Goal: Find specific page/section: Find specific page/section

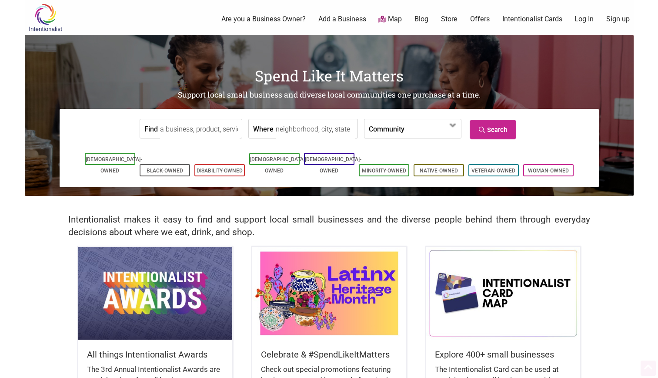
scroll to position [144, 0]
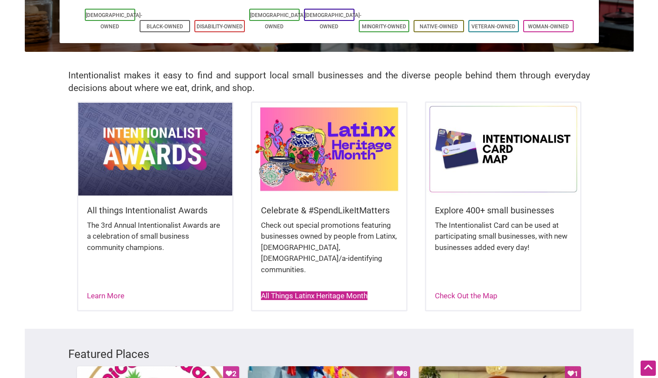
click at [302, 291] on link "All Things Latinx Heritage Month" at bounding box center [314, 295] width 107 height 9
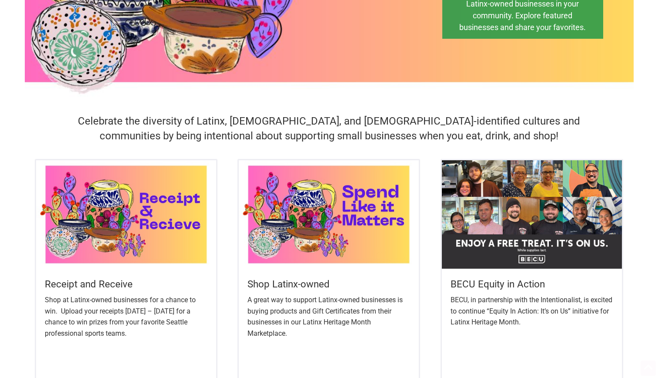
scroll to position [176, 0]
click at [117, 221] on img at bounding box center [126, 214] width 180 height 108
click at [392, 201] on img at bounding box center [329, 214] width 180 height 108
click at [586, 181] on img at bounding box center [532, 214] width 180 height 108
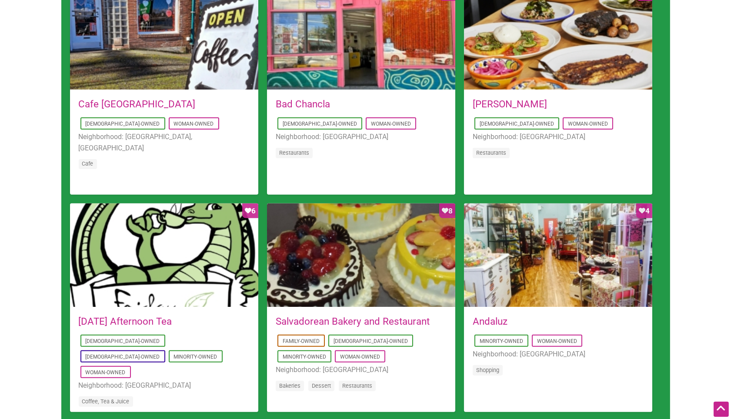
scroll to position [679, 0]
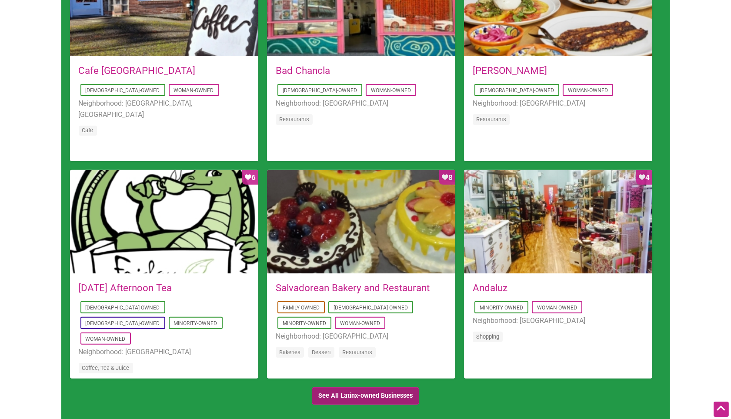
click at [328, 377] on link "See All Latinx-owned Businesses" at bounding box center [366, 397] width 108 height 18
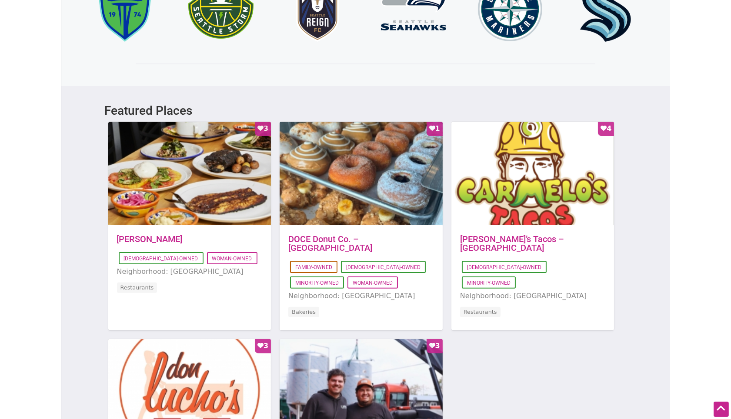
scroll to position [532, 0]
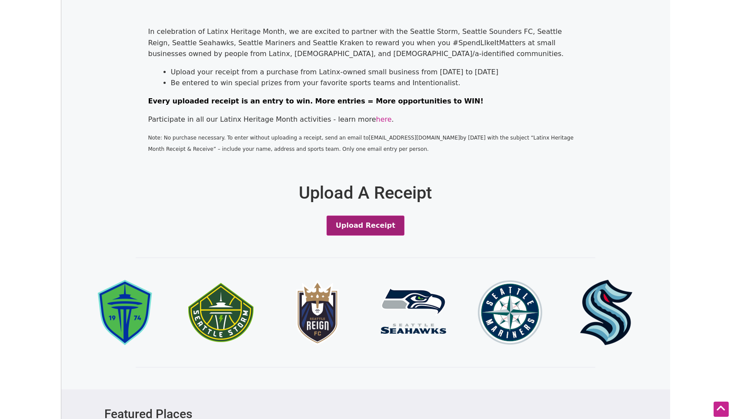
click at [372, 223] on button "Upload Receipt" at bounding box center [366, 226] width 78 height 20
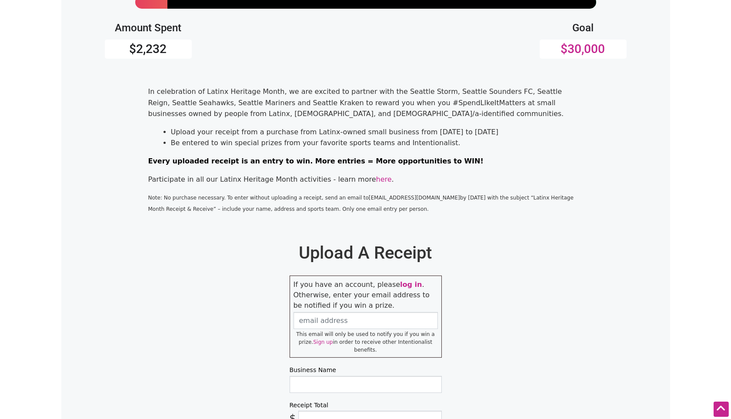
scroll to position [161, 0]
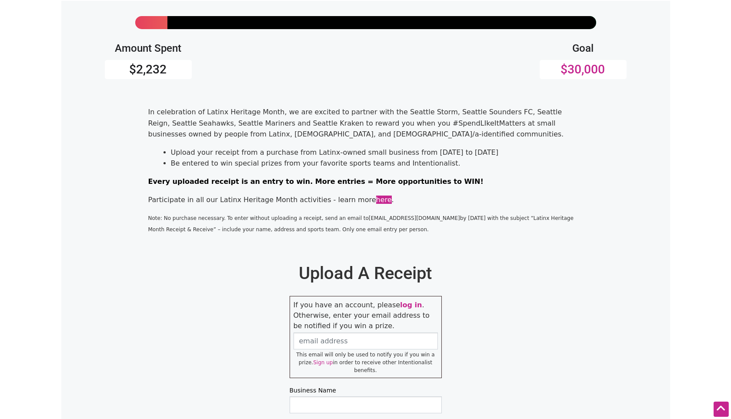
click at [376, 198] on link "here" at bounding box center [384, 200] width 16 height 8
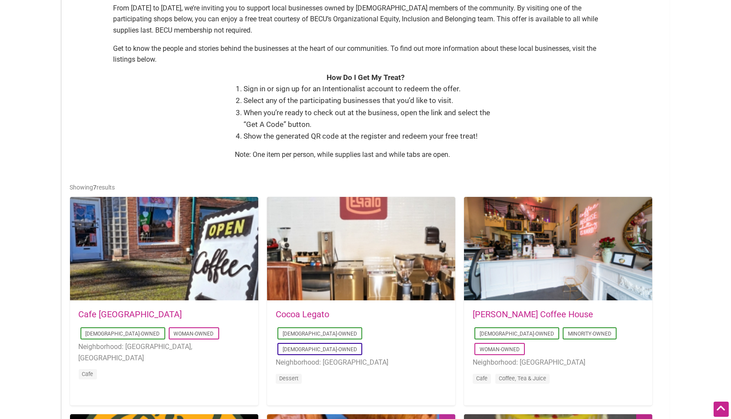
scroll to position [290, 0]
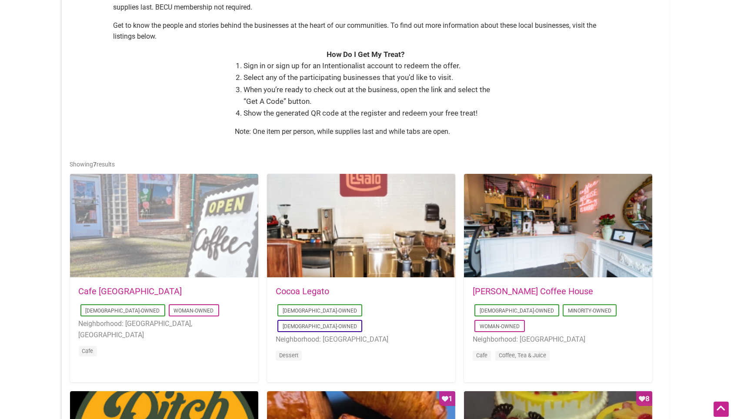
click at [137, 260] on div at bounding box center [164, 226] width 188 height 104
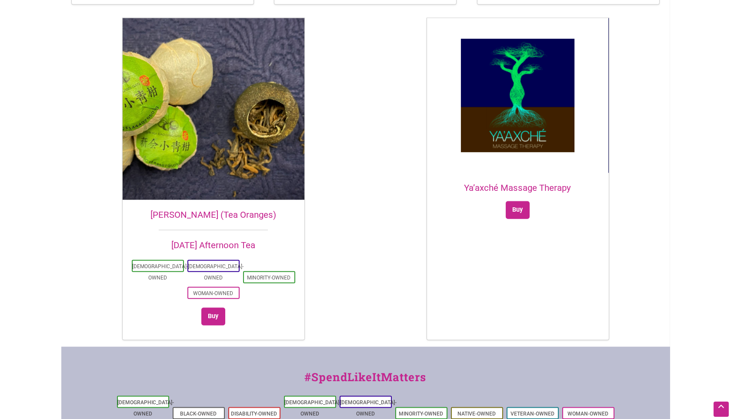
scroll to position [2143, 0]
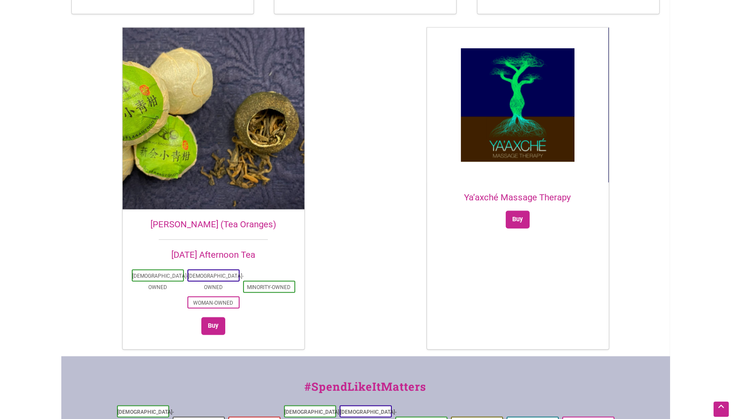
click at [526, 98] on img at bounding box center [518, 105] width 182 height 155
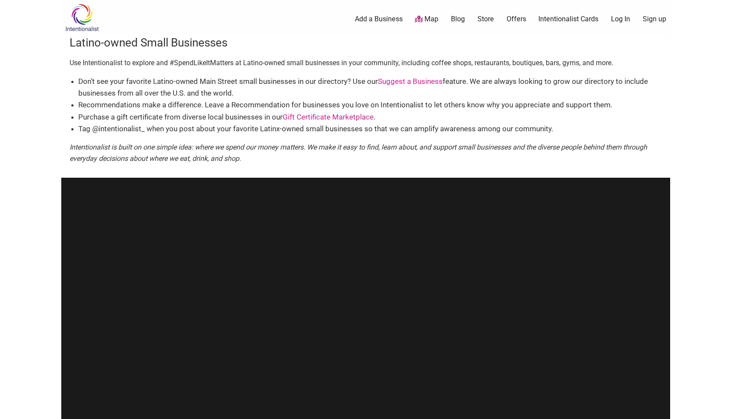
click at [77, 21] on img at bounding box center [81, 17] width 41 height 28
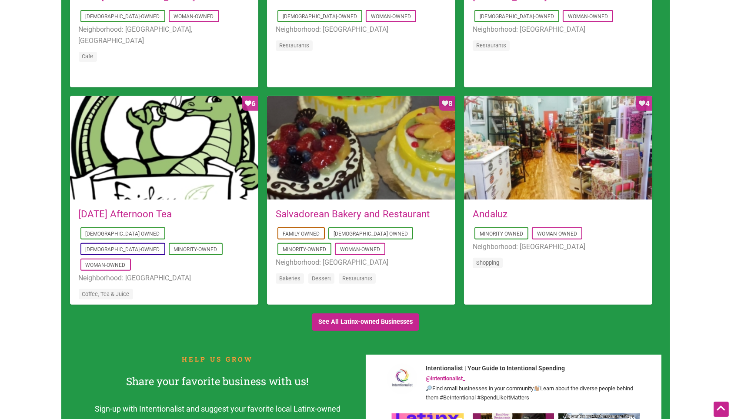
scroll to position [773, 0]
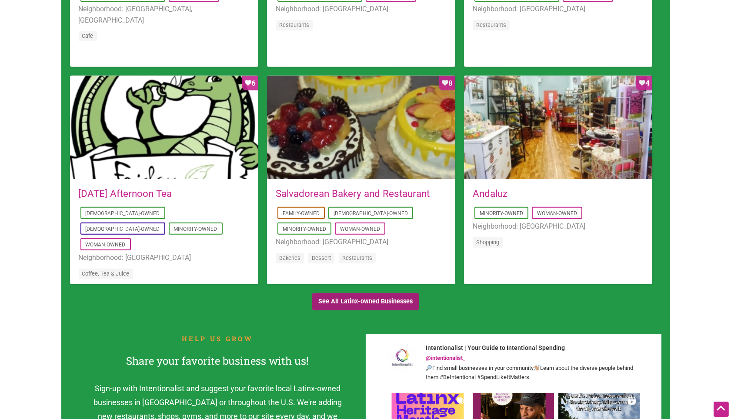
click at [353, 298] on link "See All Latinx-owned Businesses" at bounding box center [366, 302] width 108 height 18
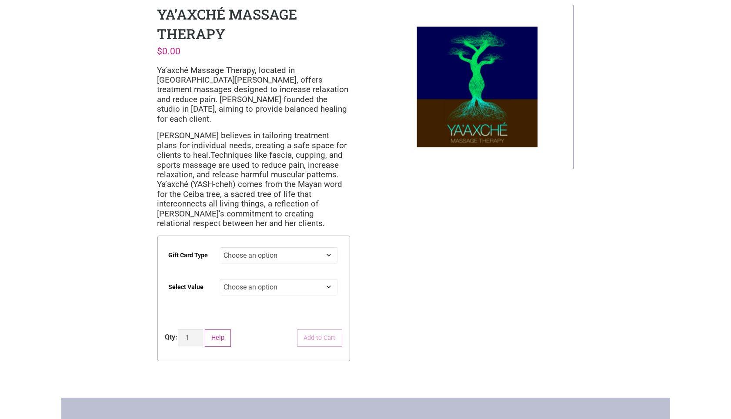
scroll to position [48, 0]
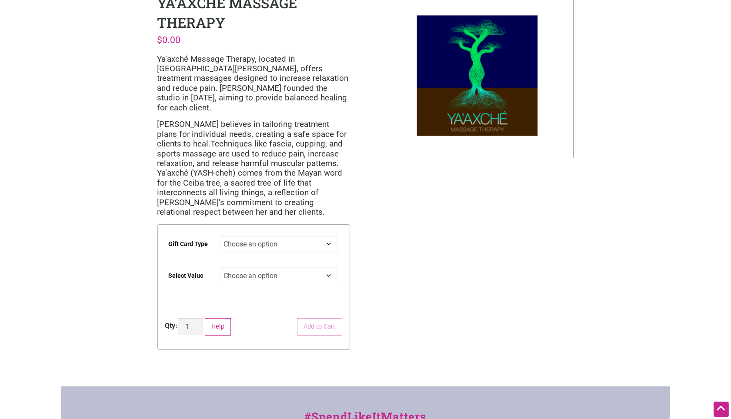
click at [326, 236] on select "Choose an option Digital" at bounding box center [279, 244] width 118 height 17
select select "Digital"
click at [220, 236] on select "Choose an option Digital" at bounding box center [279, 244] width 118 height 17
click at [323, 268] on select "Choose an option $50 $100 $200" at bounding box center [279, 276] width 118 height 17
click at [364, 233] on div "Intentionalist Spend like it matters 0 Add a Business Map Blog Store Offers Int…" at bounding box center [365, 278] width 609 height 653
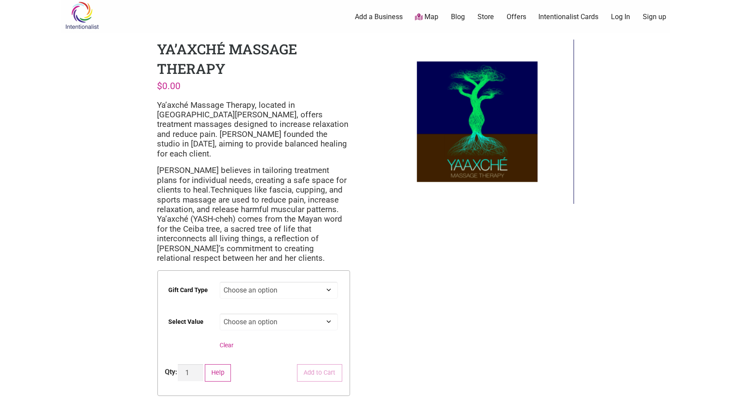
scroll to position [0, 0]
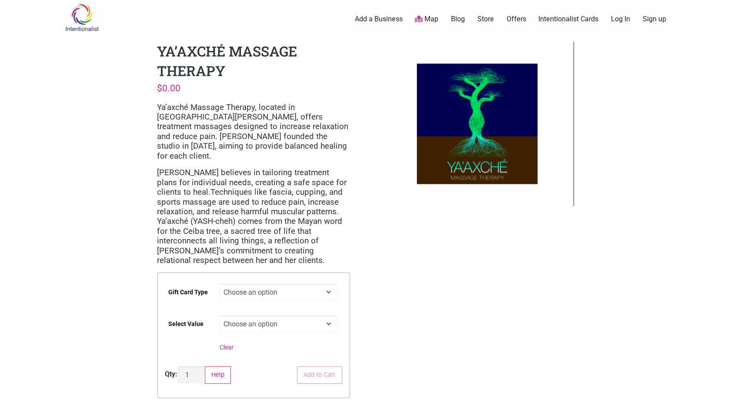
click at [223, 45] on h1 "Ya’axché Massage Therapy" at bounding box center [227, 61] width 140 height 38
click at [512, 134] on img at bounding box center [477, 124] width 193 height 164
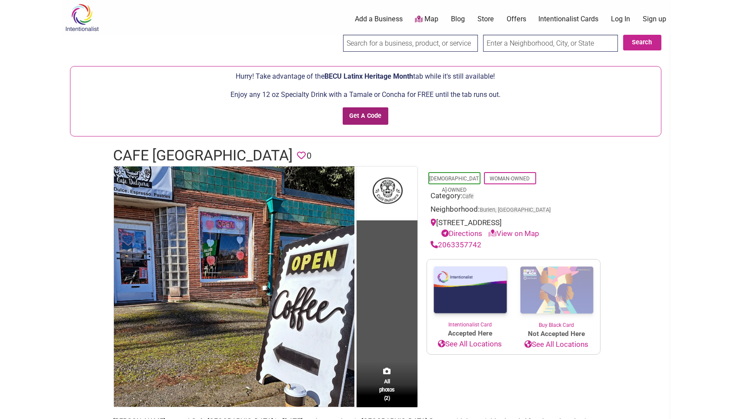
click at [359, 115] on input "Get A Code" at bounding box center [366, 116] width 46 height 18
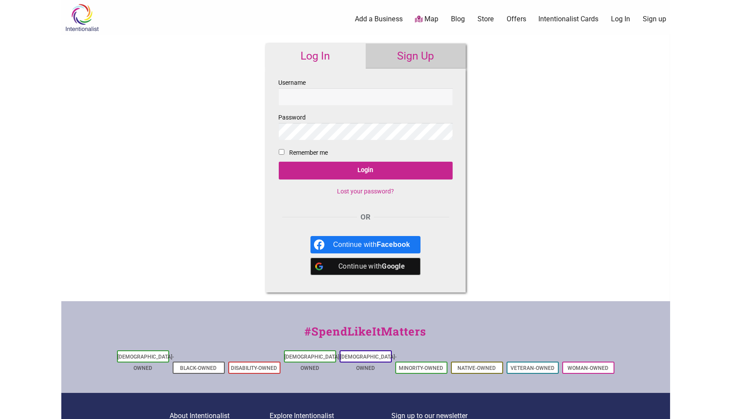
click at [329, 97] on input "Username" at bounding box center [366, 96] width 174 height 17
click at [386, 269] on b "Google" at bounding box center [393, 266] width 23 height 8
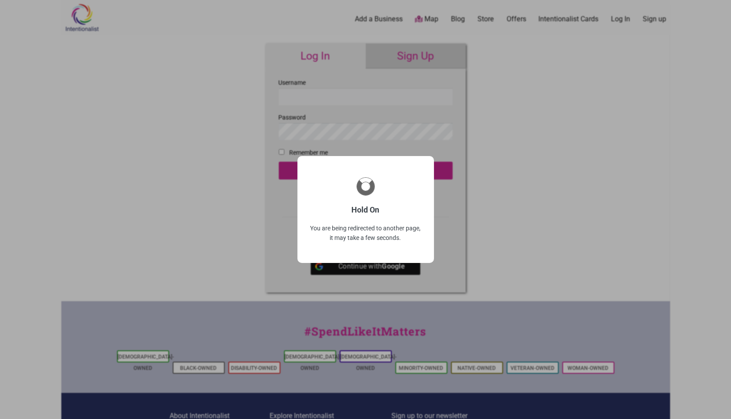
click at [543, 98] on div "Hold On You are being redirected to another page, it may take a few seconds." at bounding box center [365, 209] width 731 height 419
click at [372, 61] on div "Hold On You are being redirected to another page, it may take a few seconds." at bounding box center [365, 209] width 731 height 419
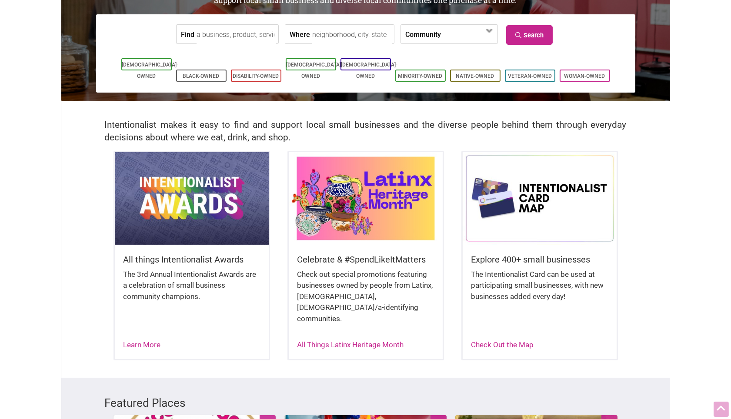
scroll to position [97, 0]
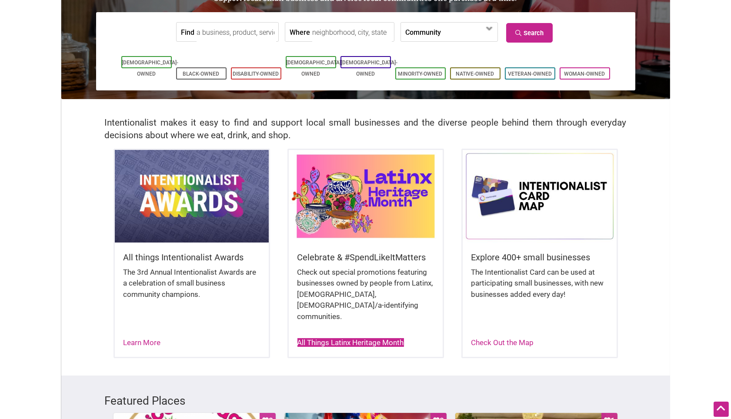
click at [384, 338] on link "All Things Latinx Heritage Month" at bounding box center [351, 342] width 107 height 9
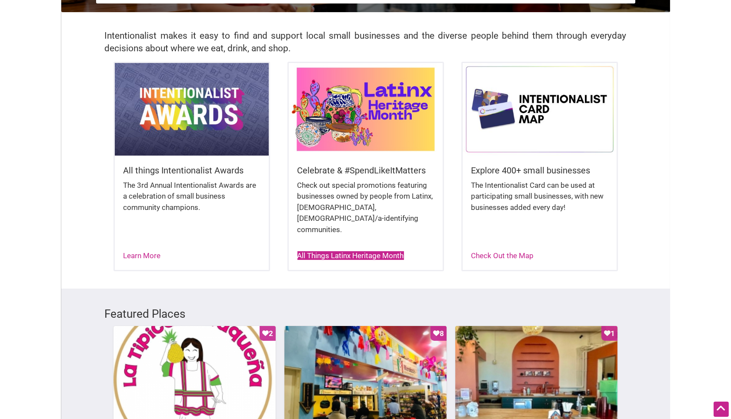
scroll to position [241, 0]
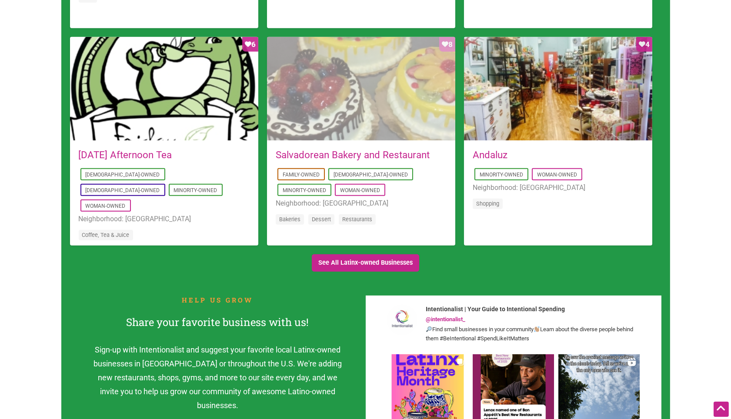
scroll to position [870, 0]
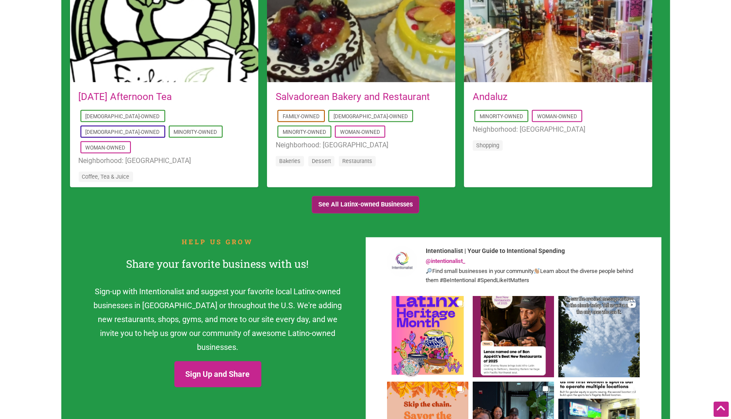
click at [385, 203] on link "See All Latinx-owned Businesses" at bounding box center [366, 205] width 108 height 18
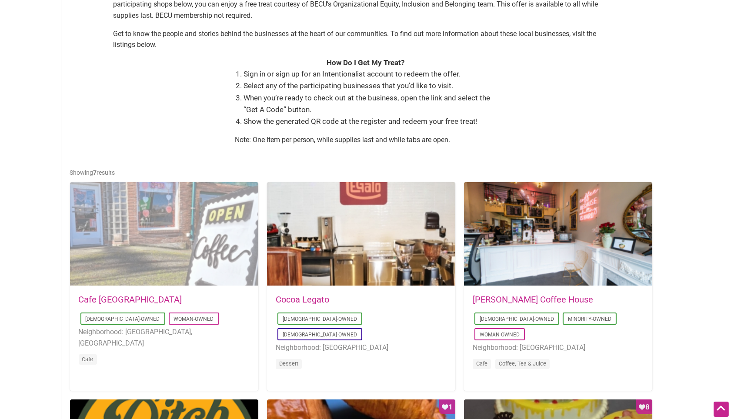
scroll to position [338, 0]
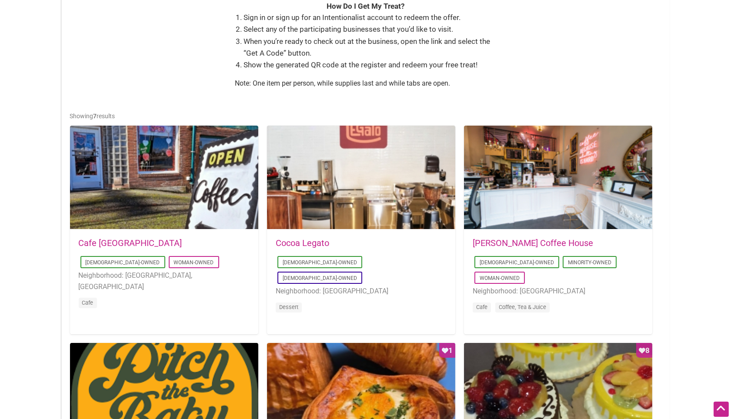
click at [520, 243] on link "Leon Coffee House" at bounding box center [533, 243] width 121 height 10
click at [319, 241] on link "Cocoa Legato" at bounding box center [303, 243] width 54 height 10
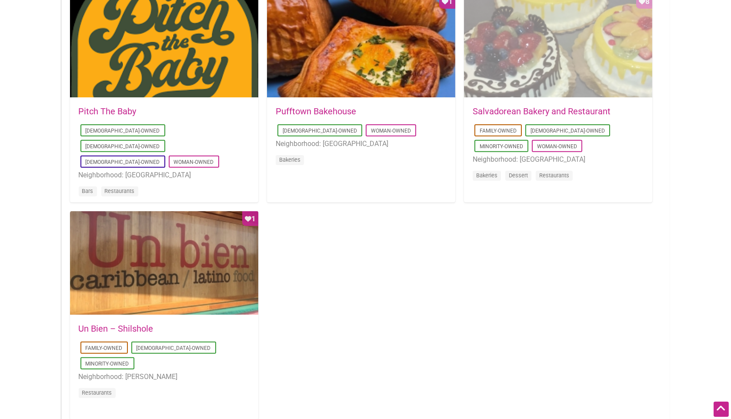
scroll to position [676, 0]
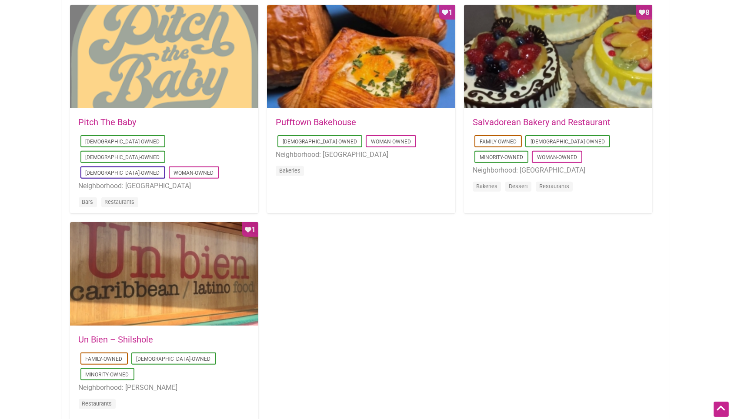
click at [173, 77] on div at bounding box center [164, 57] width 188 height 104
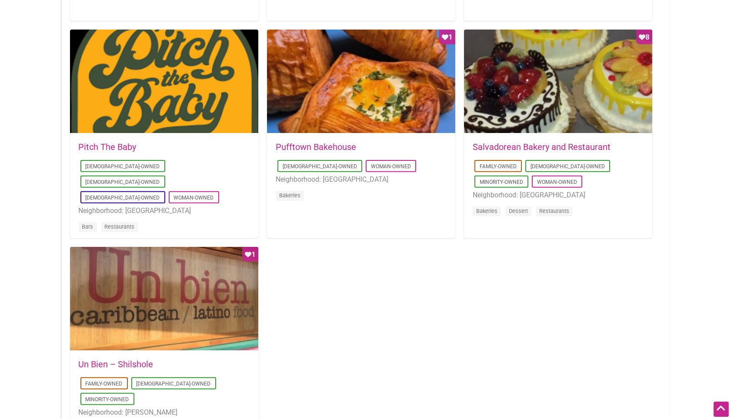
scroll to position [628, 0]
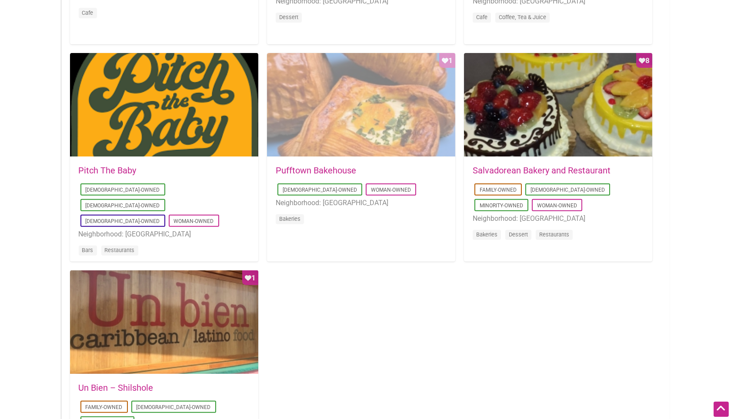
click at [328, 148] on div "Favorite Count 1" at bounding box center [361, 105] width 188 height 104
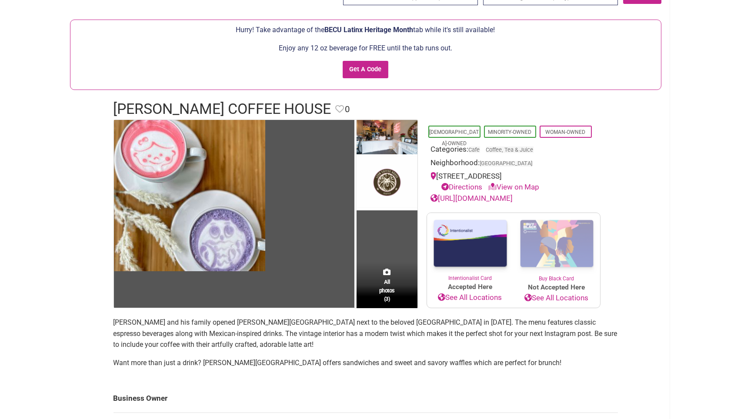
scroll to position [48, 0]
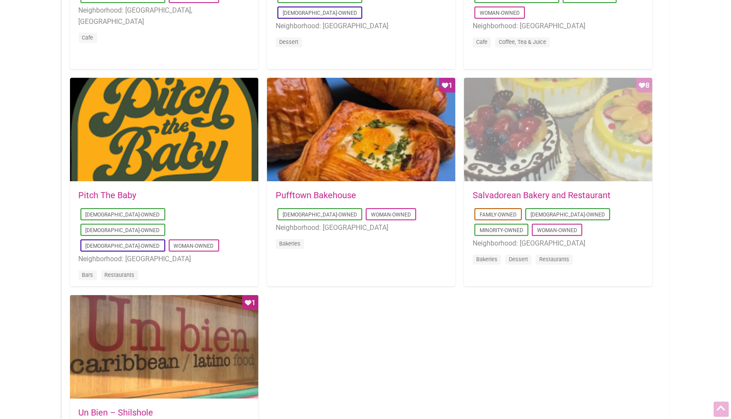
scroll to position [580, 0]
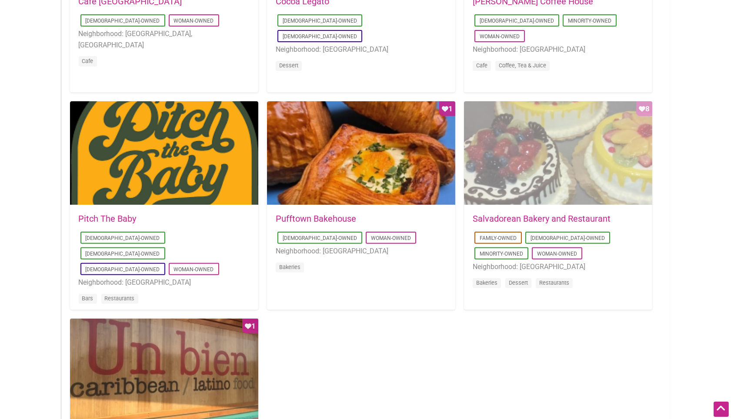
click at [537, 181] on div "Favorite Count 8" at bounding box center [558, 153] width 188 height 104
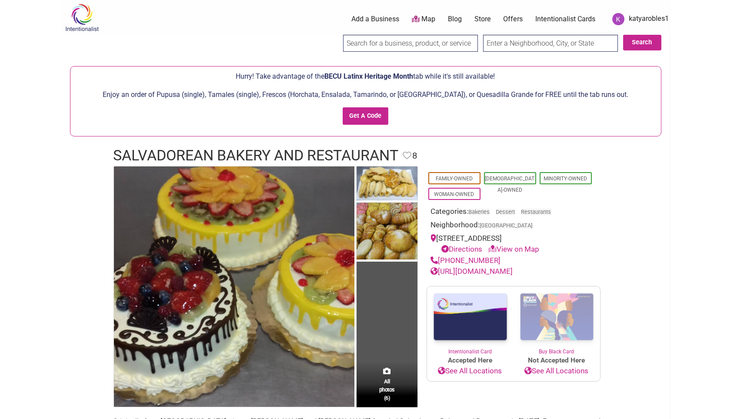
click at [88, 15] on img at bounding box center [81, 17] width 41 height 28
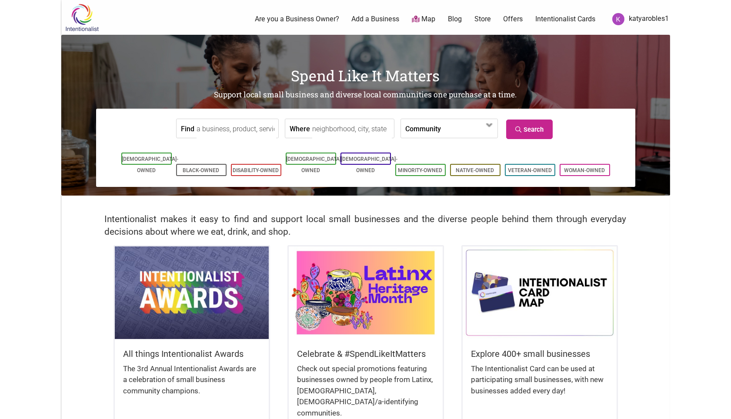
click at [347, 128] on input "Where" at bounding box center [352, 129] width 80 height 20
type input "tacoma"
click at [489, 125] on span at bounding box center [490, 125] width 14 height 14
click at [519, 124] on link "Search" at bounding box center [529, 130] width 47 height 20
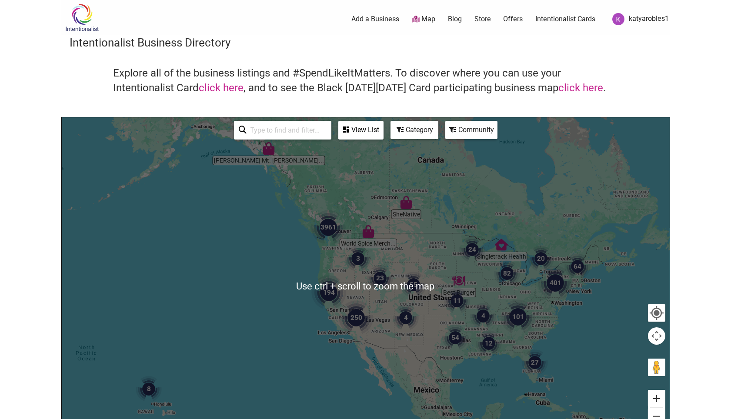
click at [655, 395] on button "Zoom in" at bounding box center [656, 398] width 17 height 17
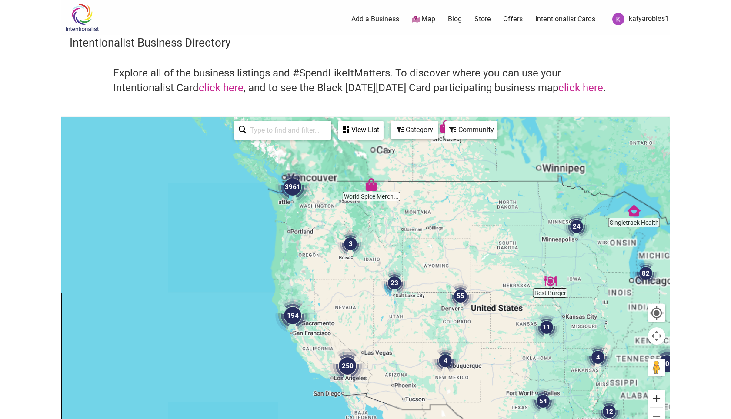
click at [655, 395] on button "Zoom in" at bounding box center [656, 398] width 17 height 17
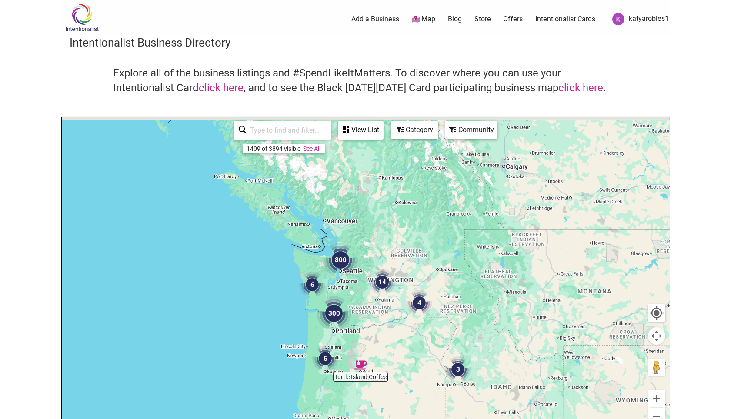
drag, startPoint x: 281, startPoint y: 162, endPoint x: 407, endPoint y: 320, distance: 201.2
click at [407, 320] on div "To navigate, press the arrow keys." at bounding box center [366, 286] width 608 height 338
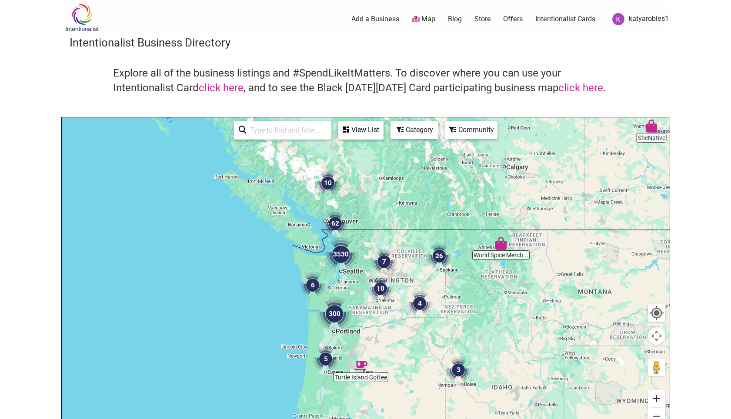
click at [659, 398] on button "Zoom in" at bounding box center [656, 398] width 17 height 17
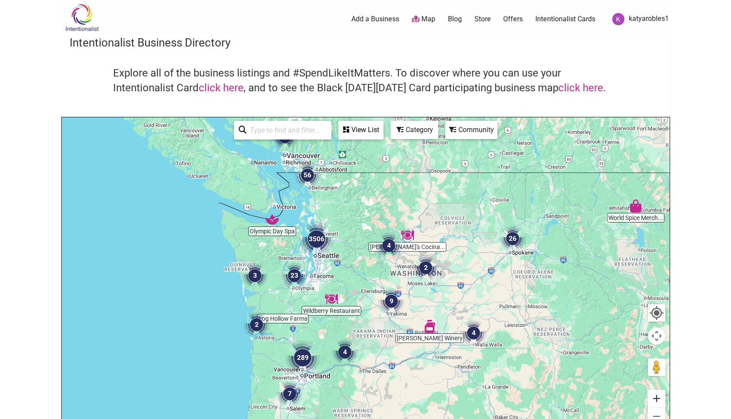
click at [659, 398] on button "Zoom in" at bounding box center [656, 398] width 17 height 17
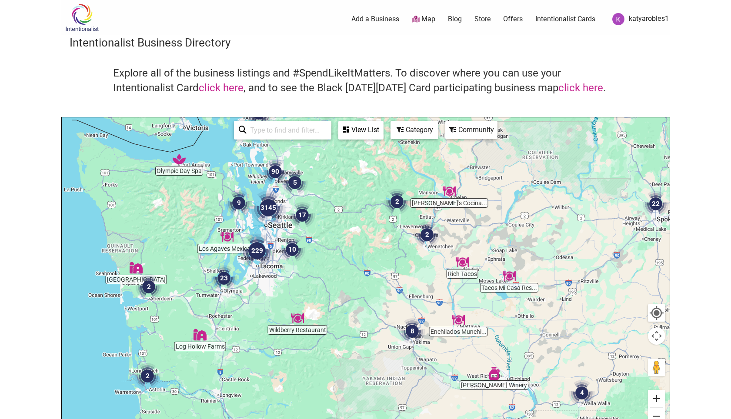
click at [659, 398] on button "Zoom in" at bounding box center [656, 398] width 17 height 17
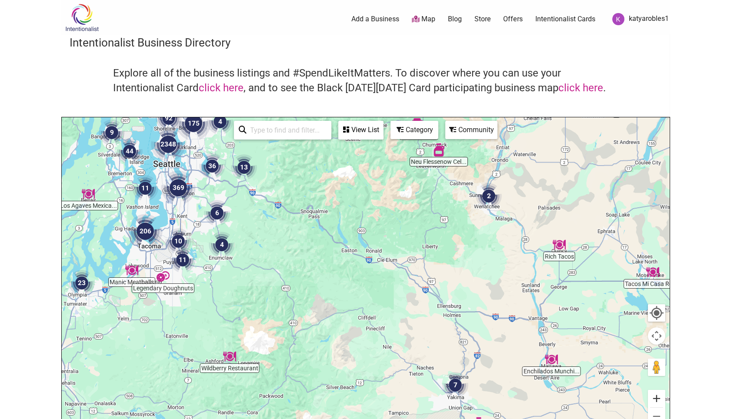
click at [659, 398] on button "Zoom in" at bounding box center [656, 398] width 17 height 17
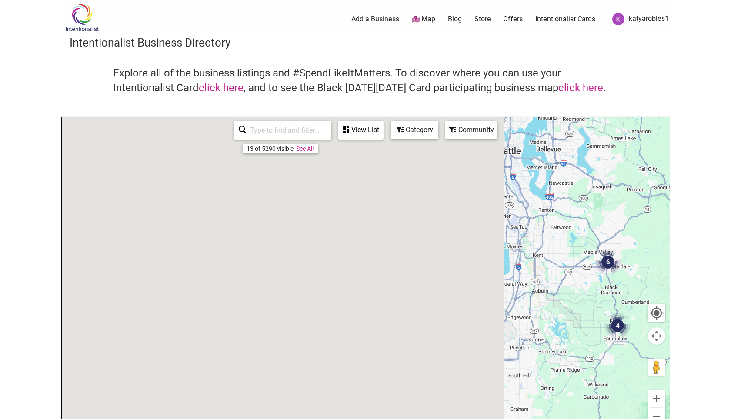
drag, startPoint x: 197, startPoint y: 220, endPoint x: 740, endPoint y: 334, distance: 555.2
click at [731, 334] on html "× Menu 0 Add a Business Map Blog Store Offers Intentionalist Cards Buy Black Ca…" at bounding box center [365, 209] width 731 height 419
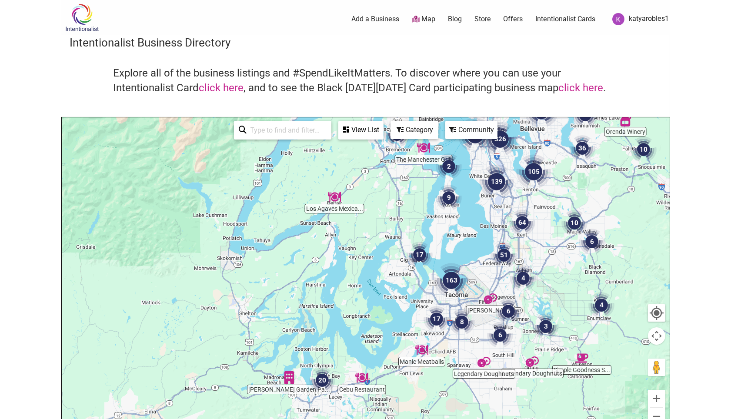
drag, startPoint x: 581, startPoint y: 321, endPoint x: 449, endPoint y: 254, distance: 147.5
click at [564, 298] on div "To navigate, press the arrow keys." at bounding box center [366, 286] width 608 height 338
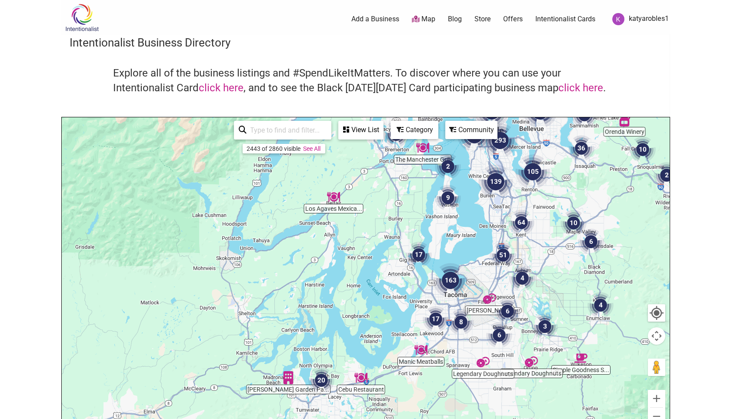
click at [507, 253] on img "51" at bounding box center [503, 255] width 33 height 33
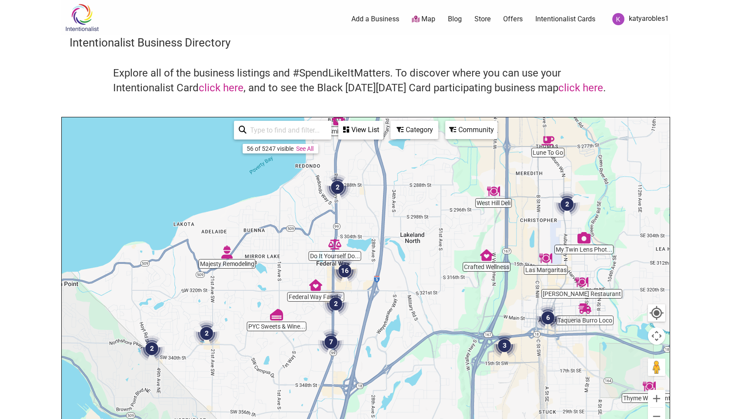
click at [333, 304] on img "2" at bounding box center [335, 304] width 33 height 33
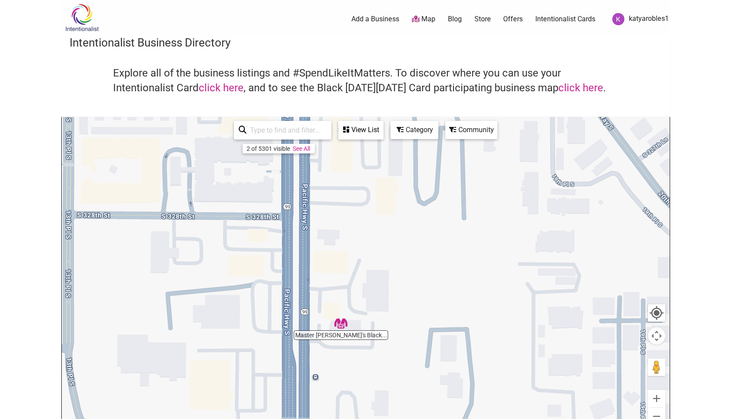
drag, startPoint x: 368, startPoint y: 330, endPoint x: 393, endPoint y: 241, distance: 92.0
click at [393, 241] on div "To navigate, press the arrow keys." at bounding box center [366, 286] width 608 height 338
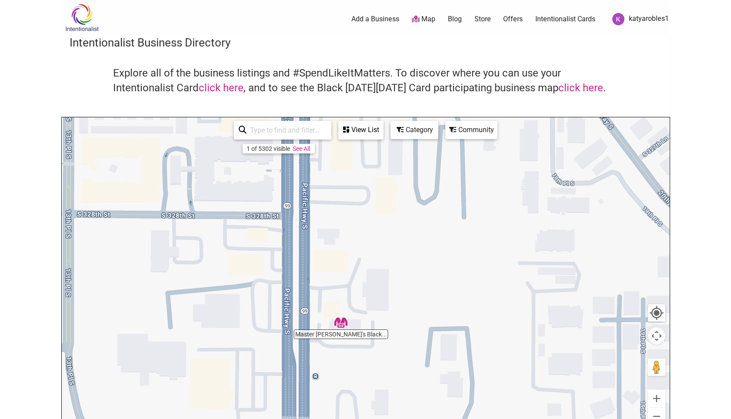
click at [341, 324] on img "Master Na's Black Belt Academy" at bounding box center [341, 323] width 20 height 20
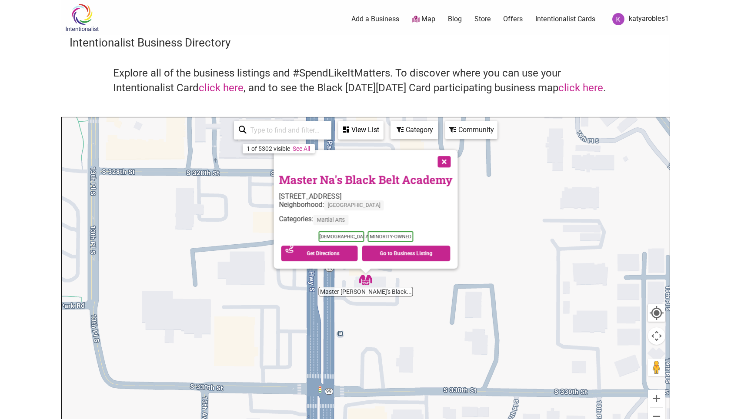
click at [449, 162] on button "Close" at bounding box center [443, 161] width 22 height 22
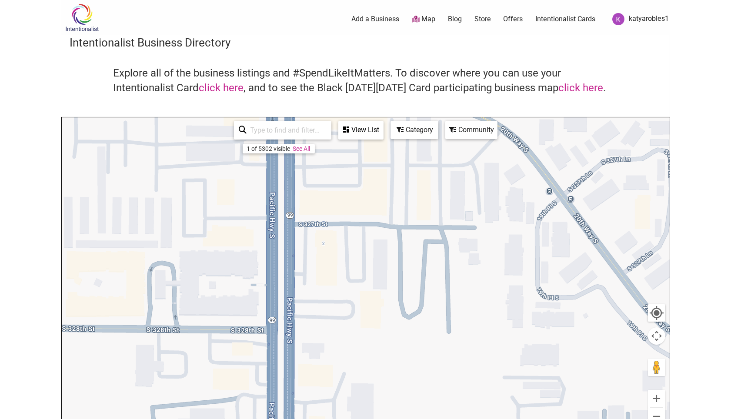
drag, startPoint x: 477, startPoint y: 205, endPoint x: 437, endPoint y: 363, distance: 162.5
click at [437, 363] on div "To navigate, press the arrow keys." at bounding box center [366, 286] width 608 height 338
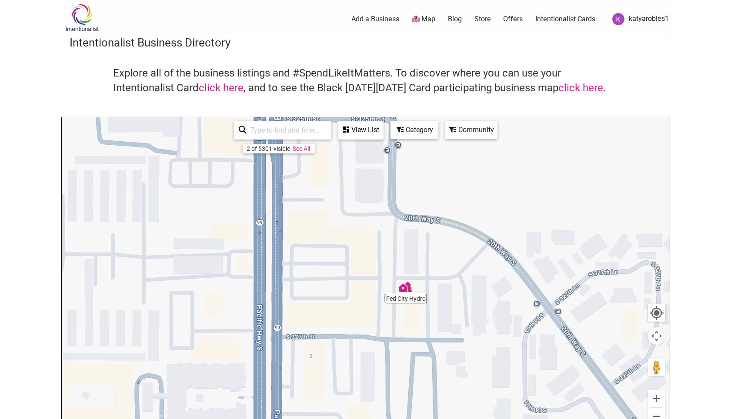
drag, startPoint x: 458, startPoint y: 349, endPoint x: 445, endPoint y: 426, distance: 78.5
click at [445, 419] on html "× Menu 0 Add a Business Map Blog Store Offers Intentionalist Cards Buy Black Ca…" at bounding box center [365, 209] width 731 height 419
click at [405, 286] on img "Fed City Hydro" at bounding box center [406, 287] width 20 height 20
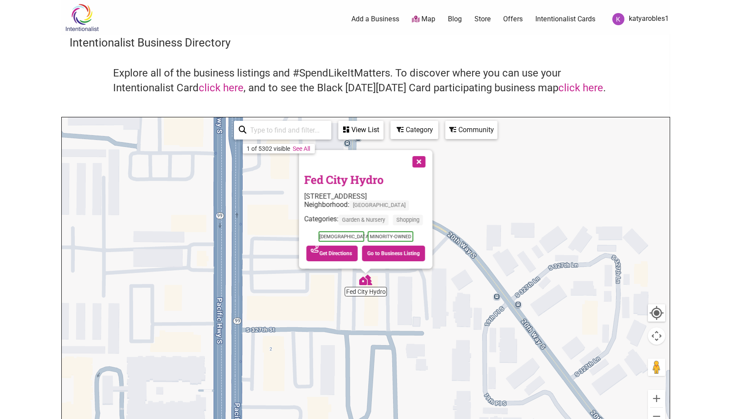
click at [429, 158] on button "Close" at bounding box center [418, 161] width 22 height 22
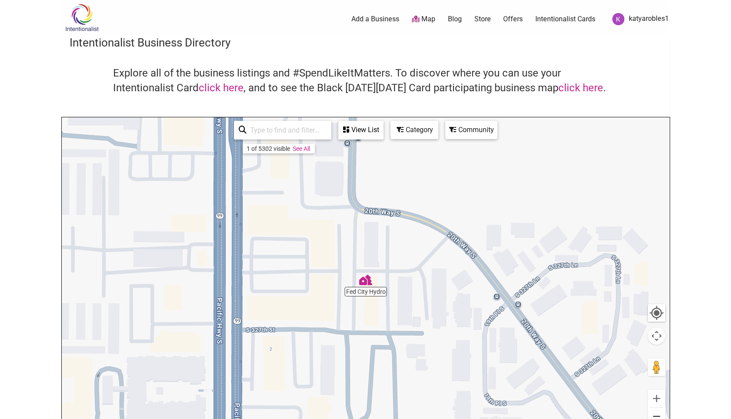
click at [661, 414] on button "Zoom out" at bounding box center [656, 416] width 17 height 17
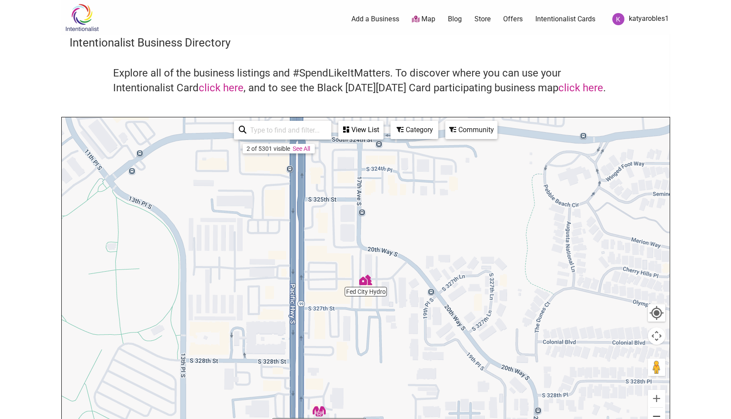
click at [661, 414] on button "Zoom out" at bounding box center [656, 416] width 17 height 17
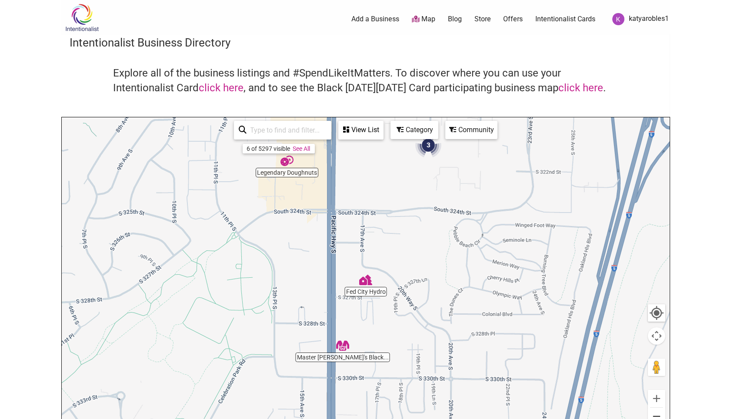
click at [661, 414] on button "Zoom out" at bounding box center [656, 416] width 17 height 17
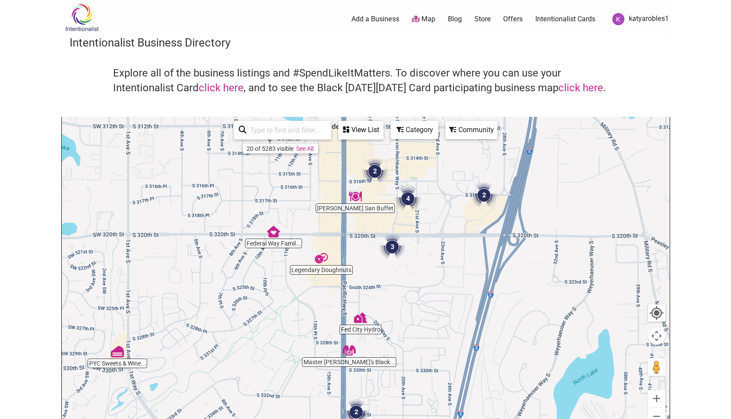
drag, startPoint x: 373, startPoint y: 236, endPoint x: 369, endPoint y: 276, distance: 40.2
click at [369, 276] on div "To navigate, press the arrow keys." at bounding box center [366, 286] width 608 height 338
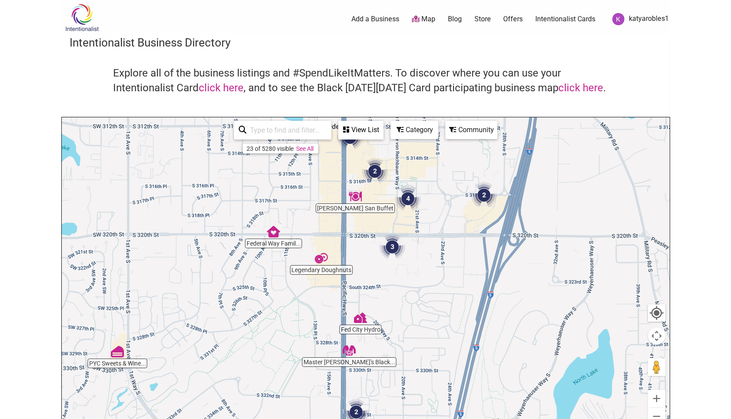
click at [323, 256] on img "Legendary Doughnuts" at bounding box center [321, 258] width 20 height 20
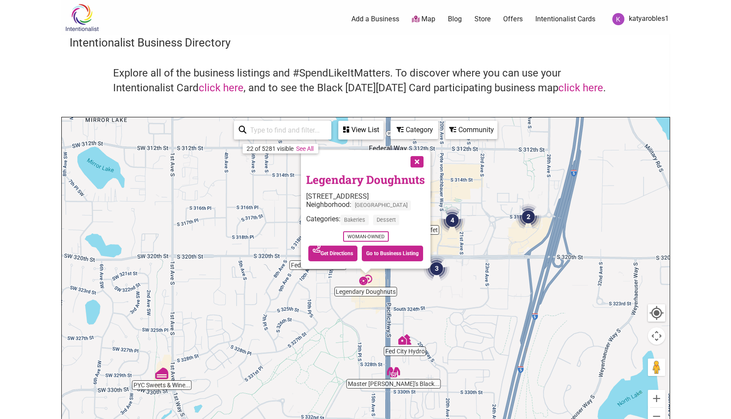
click at [426, 160] on button "Close" at bounding box center [416, 161] width 22 height 22
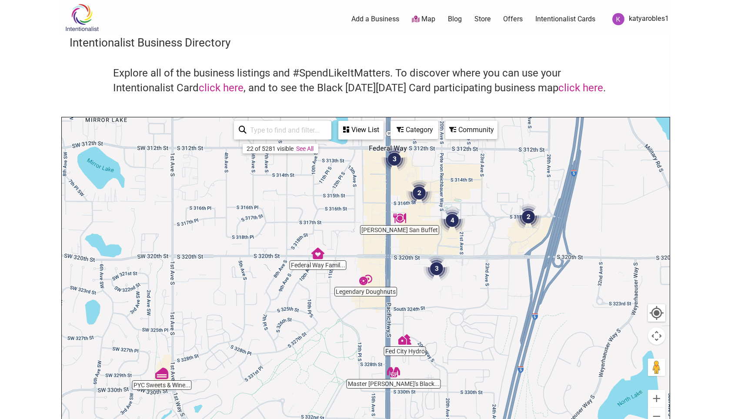
click at [450, 218] on img "4" at bounding box center [452, 220] width 33 height 33
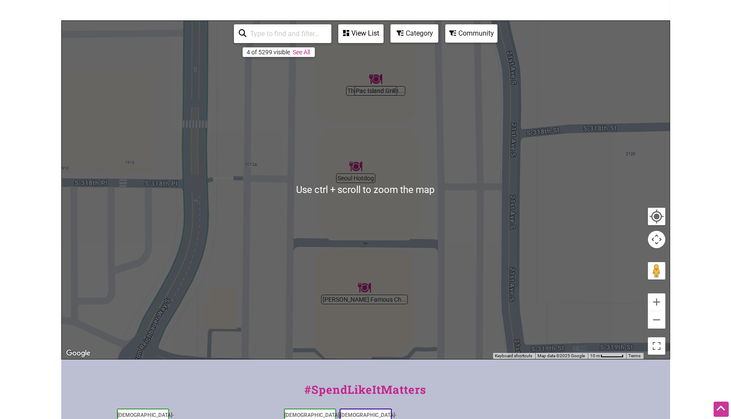
scroll to position [244, 0]
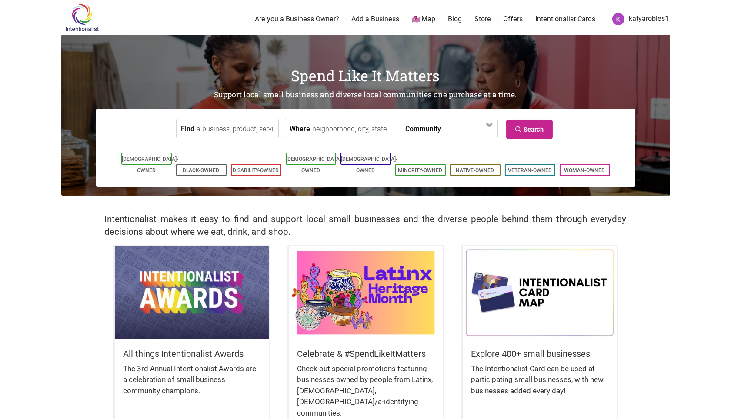
click at [340, 127] on input "Where" at bounding box center [352, 129] width 80 height 20
click at [447, 131] on span at bounding box center [465, 129] width 37 height 15
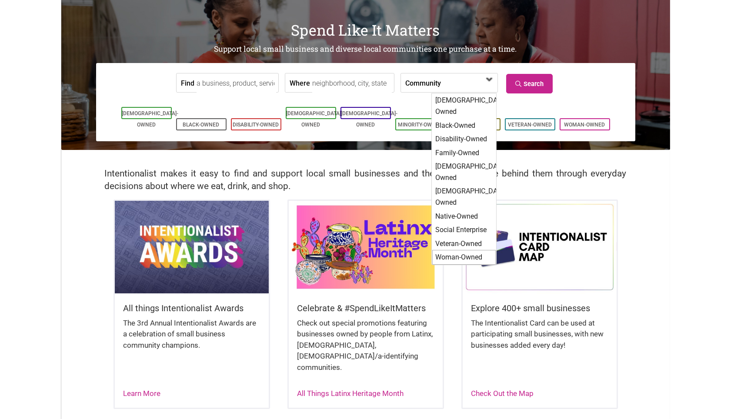
scroll to position [48, 0]
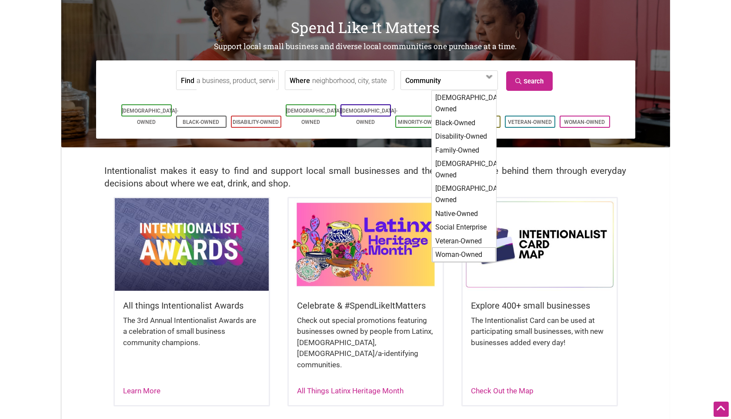
click at [315, 75] on input "Where" at bounding box center [352, 81] width 80 height 20
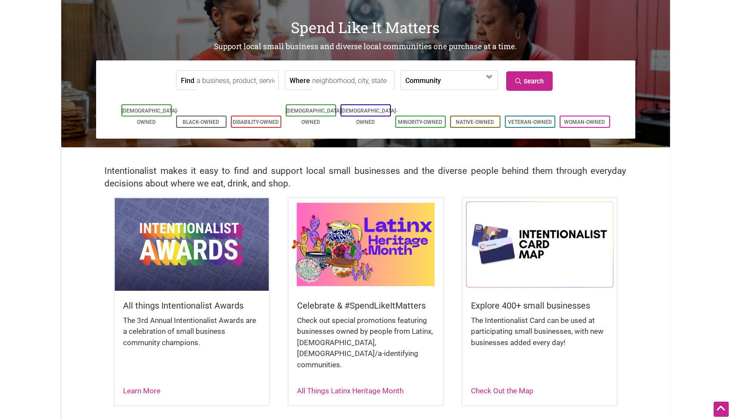
click at [242, 72] on input "Find" at bounding box center [237, 81] width 80 height 20
click at [353, 78] on input "Where" at bounding box center [352, 81] width 80 height 20
click at [426, 70] on div "Community [DEMOGRAPHIC_DATA]-Owned Black-Owned Disability-Owned Family-Owned [D…" at bounding box center [449, 80] width 97 height 20
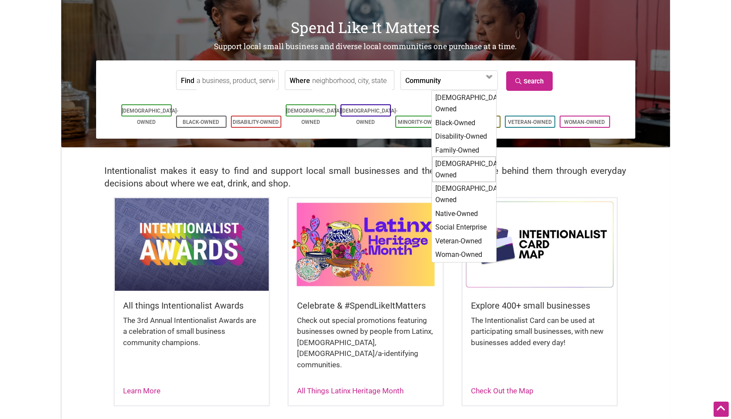
click at [473, 158] on div "[DEMOGRAPHIC_DATA]-Owned" at bounding box center [464, 170] width 64 height 26
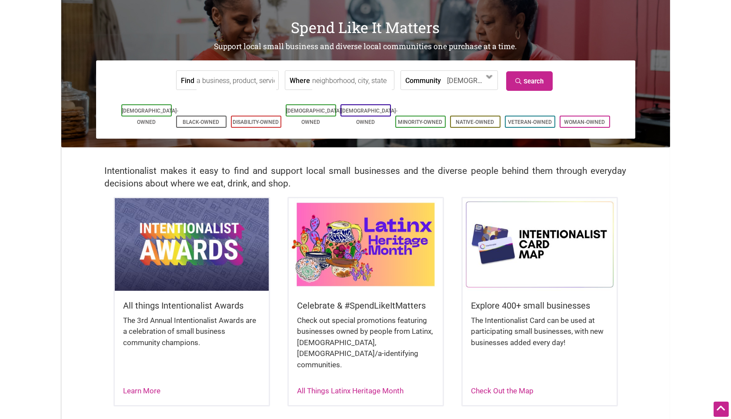
click at [354, 80] on input "Where" at bounding box center [352, 81] width 80 height 20
type input "federal"
click at [534, 77] on link "Search" at bounding box center [529, 81] width 47 height 20
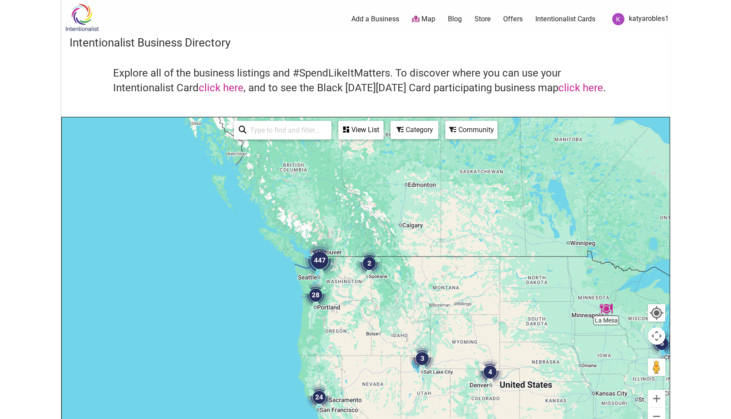
drag, startPoint x: 275, startPoint y: 227, endPoint x: 475, endPoint y: 345, distance: 231.7
click at [475, 345] on div at bounding box center [366, 286] width 608 height 338
click at [656, 398] on button "Zoom in" at bounding box center [656, 398] width 17 height 17
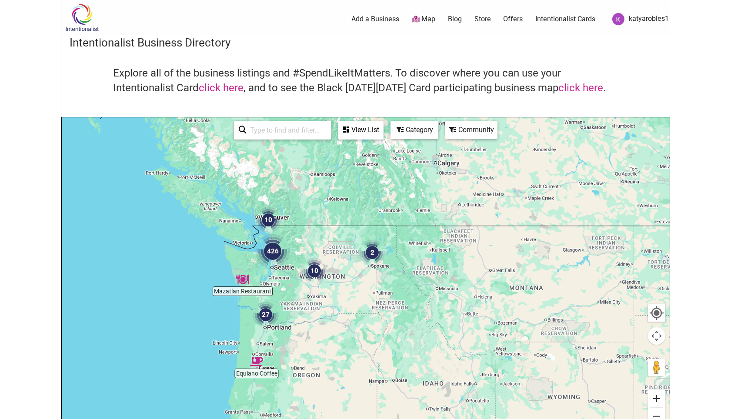
click at [656, 399] on button "Zoom in" at bounding box center [656, 398] width 17 height 17
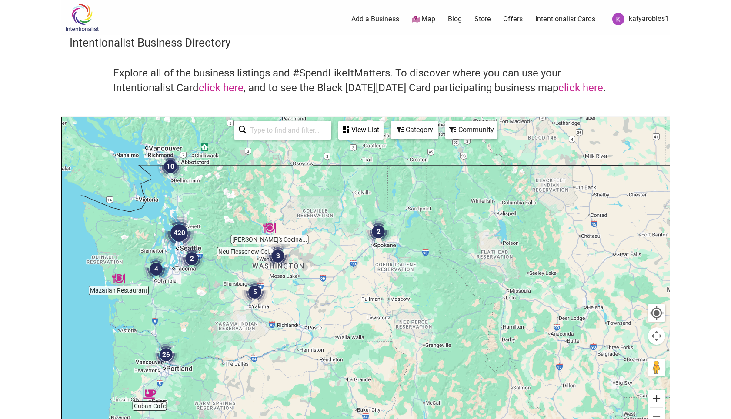
click at [657, 398] on button "Zoom in" at bounding box center [656, 398] width 17 height 17
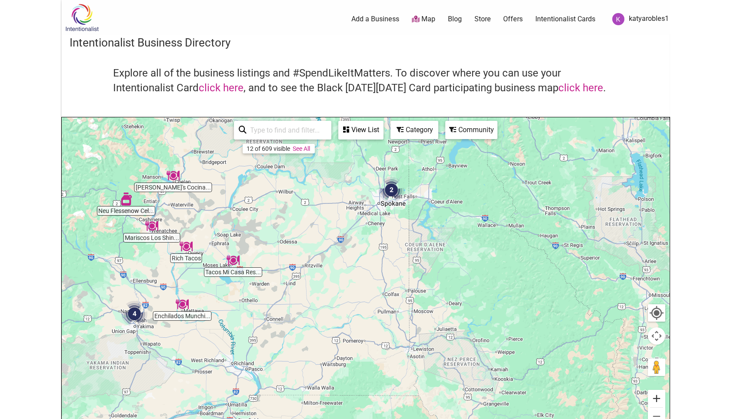
click at [657, 398] on button "Zoom in" at bounding box center [656, 398] width 17 height 17
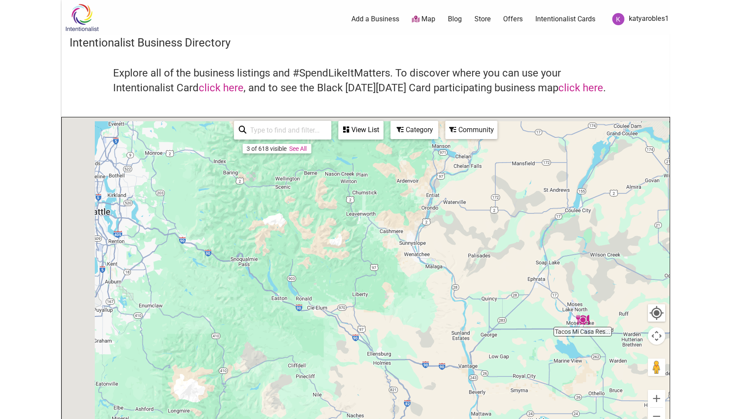
drag, startPoint x: 228, startPoint y: 264, endPoint x: 738, endPoint y: 358, distance: 517.9
click at [731, 358] on html "× Menu 0 Add a Business Map Blog Store Offers Intentionalist Cards Buy Black Ca…" at bounding box center [365, 209] width 731 height 419
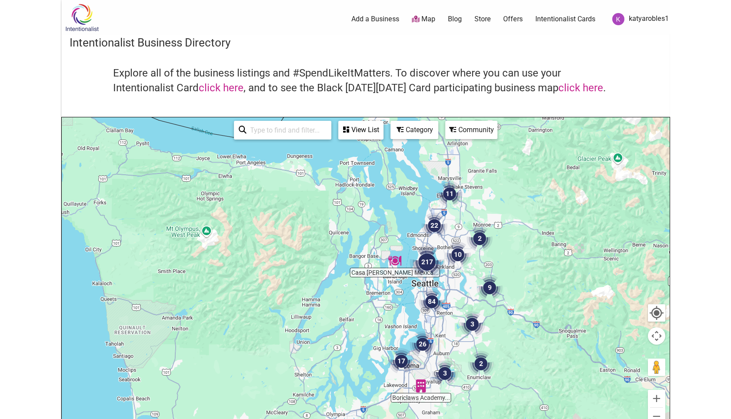
drag, startPoint x: 237, startPoint y: 242, endPoint x: 573, endPoint y: 316, distance: 343.9
click at [573, 316] on div at bounding box center [366, 286] width 608 height 338
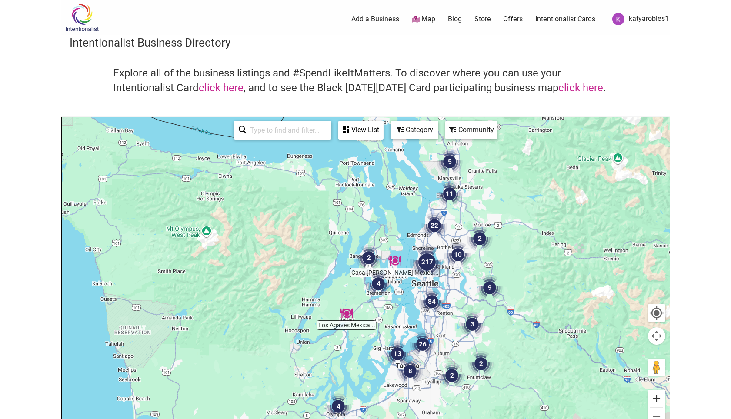
click at [659, 398] on button "Zoom in" at bounding box center [656, 398] width 17 height 17
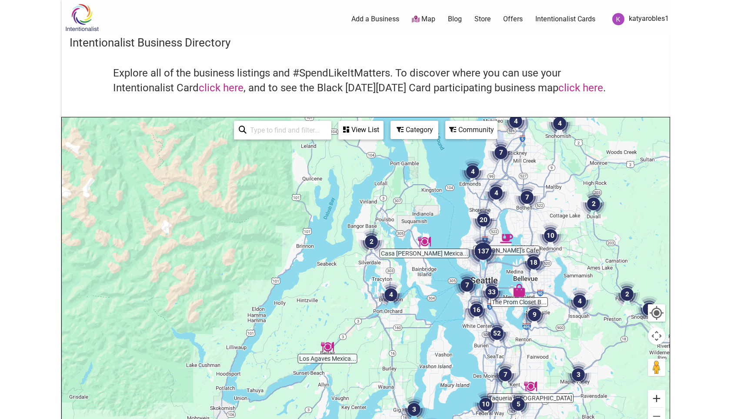
click at [659, 398] on button "Zoom in" at bounding box center [656, 398] width 17 height 17
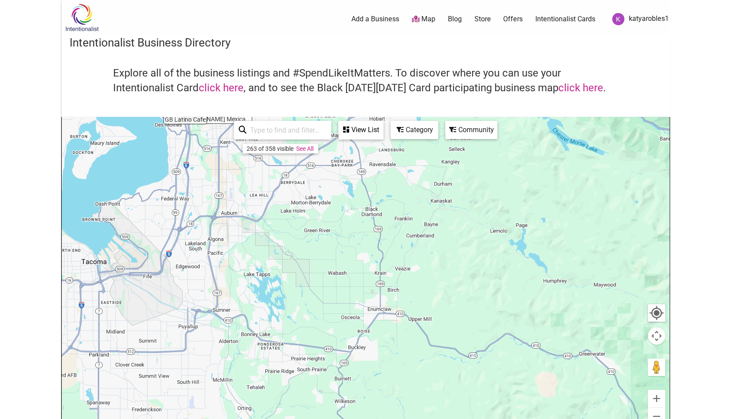
drag, startPoint x: 536, startPoint y: 350, endPoint x: 92, endPoint y: -1, distance: 565.7
click at [92, 0] on html "× Menu 0 Add a Business Map Blog Store Offers Intentionalist Cards Buy Black Ca…" at bounding box center [365, 209] width 731 height 419
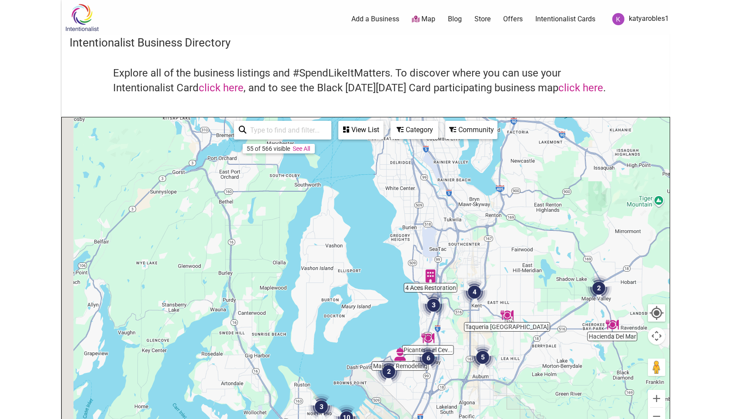
drag, startPoint x: 266, startPoint y: 210, endPoint x: 518, endPoint y: 373, distance: 300.0
click at [518, 373] on div at bounding box center [366, 286] width 608 height 338
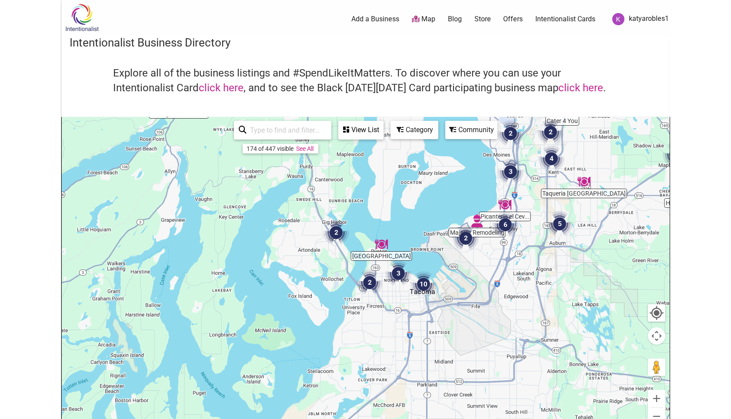
drag, startPoint x: 475, startPoint y: 388, endPoint x: 552, endPoint y: 254, distance: 154.2
click at [552, 254] on div at bounding box center [366, 286] width 608 height 338
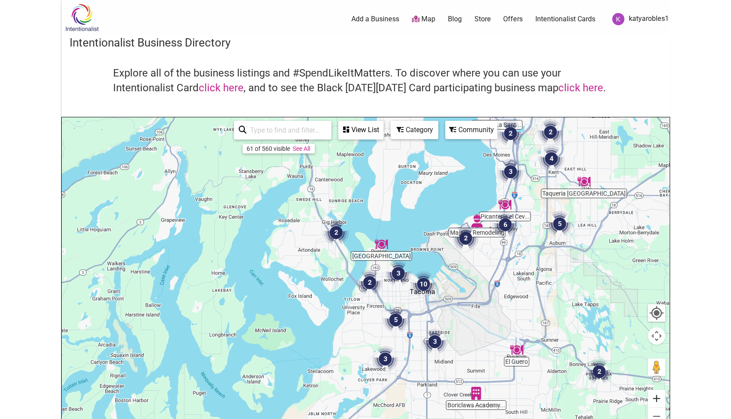
click at [659, 398] on button "Zoom in" at bounding box center [656, 398] width 17 height 17
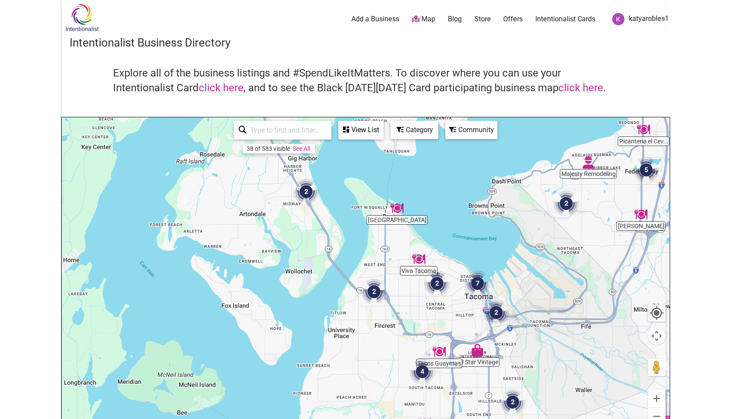
click at [567, 211] on img "2" at bounding box center [566, 203] width 33 height 33
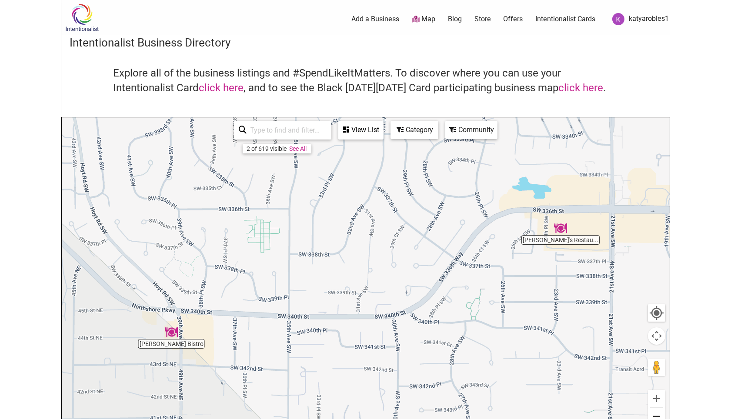
click at [662, 416] on button "Zoom out" at bounding box center [656, 416] width 17 height 17
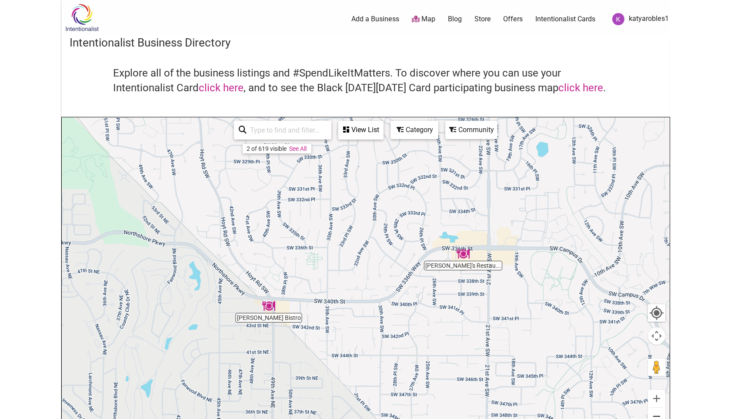
click at [662, 416] on button "Zoom out" at bounding box center [656, 416] width 17 height 17
